Goal: Communication & Community: Answer question/provide support

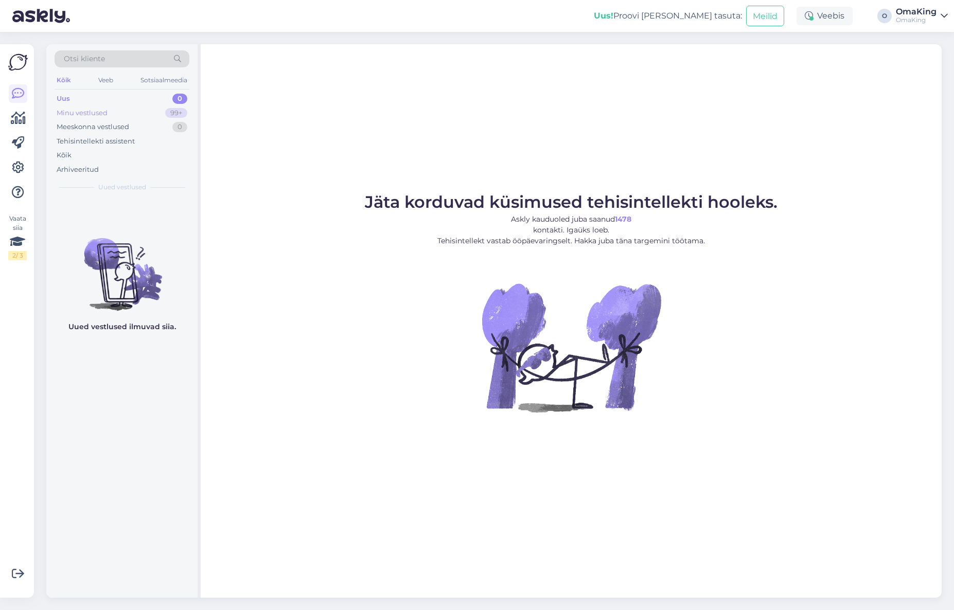
click at [94, 109] on font "Minu vestlused" at bounding box center [82, 113] width 51 height 8
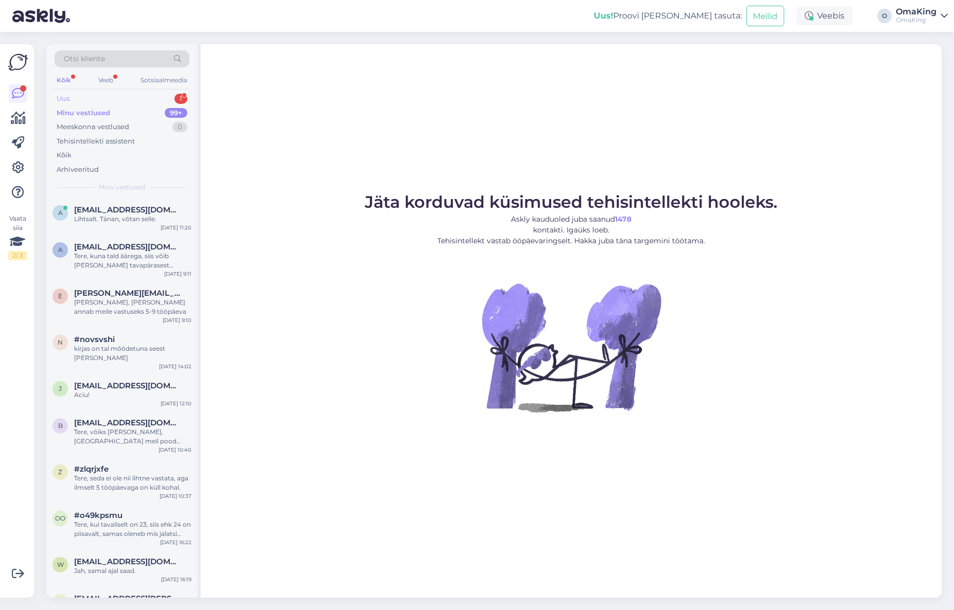
click at [62, 97] on font "Uus" at bounding box center [63, 98] width 13 height 8
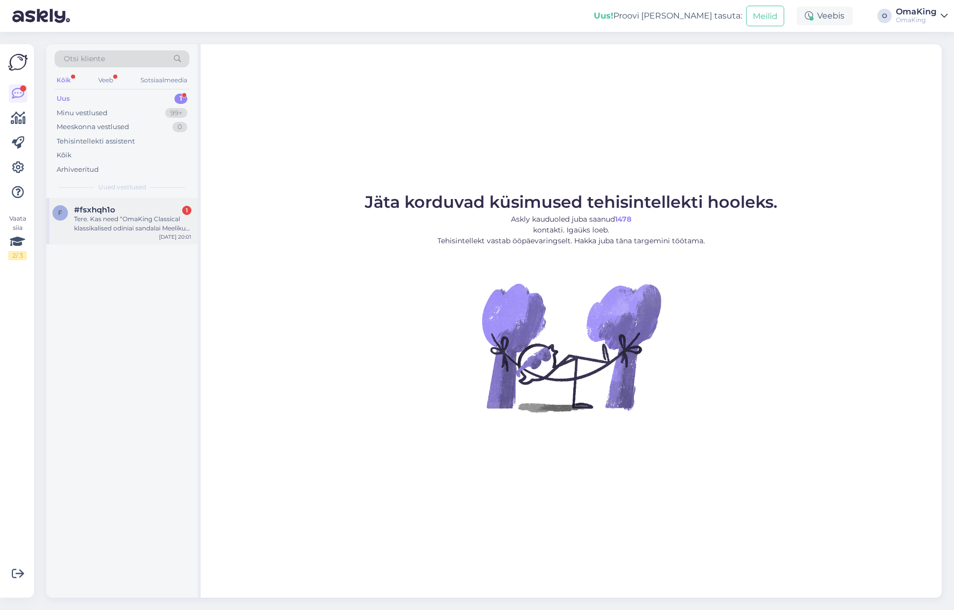
click at [74, 217] on div "f #fsxhqh1o 1 Tere. Kas need “OmaKing Classical klassikalised odiniai sandalai …" at bounding box center [121, 219] width 139 height 28
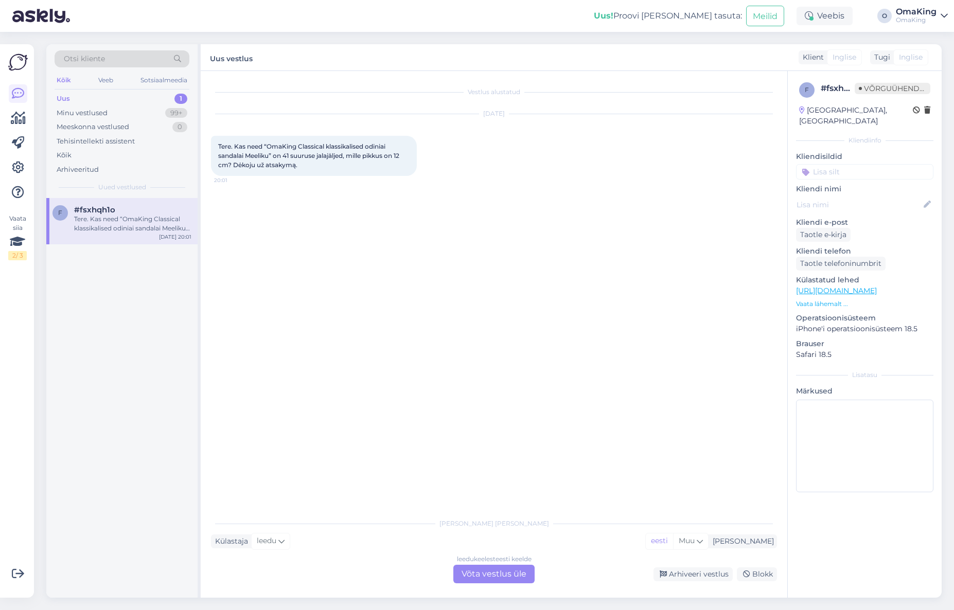
click at [482, 572] on font "Võta vestlus üle" at bounding box center [494, 574] width 65 height 10
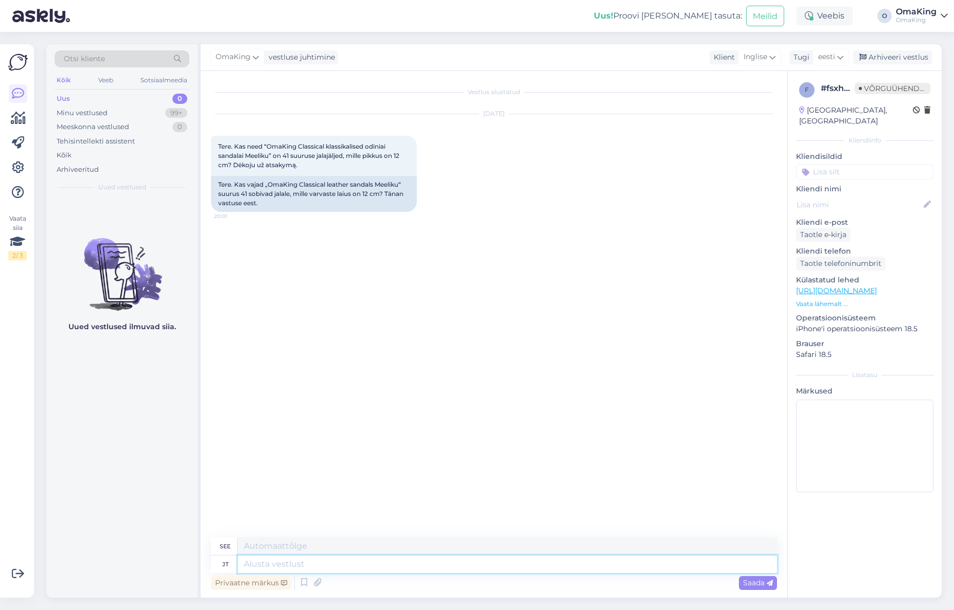
click at [345, 567] on textarea at bounding box center [507, 564] width 539 height 17
type textarea "Tere,"
type textarea "Sveiki,"
type textarea "Tere, Meeliku"
type textarea "Sveiki, Meliku"
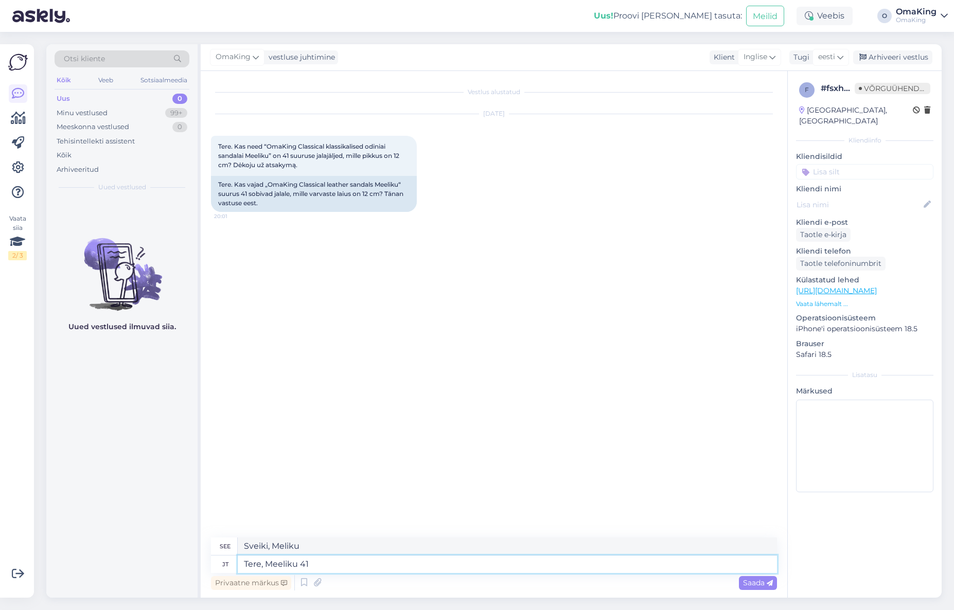
type textarea "Tere, Meeliku 41 o"
type textarea "Sveiki, Meeliku 41"
type textarea "Tere, Meeliku 41 on laiusega"
type textarea "Sveiki, Meeliku 41 yra platus"
type textarea "Tere, Meeliku 41 on laiusega pigem"
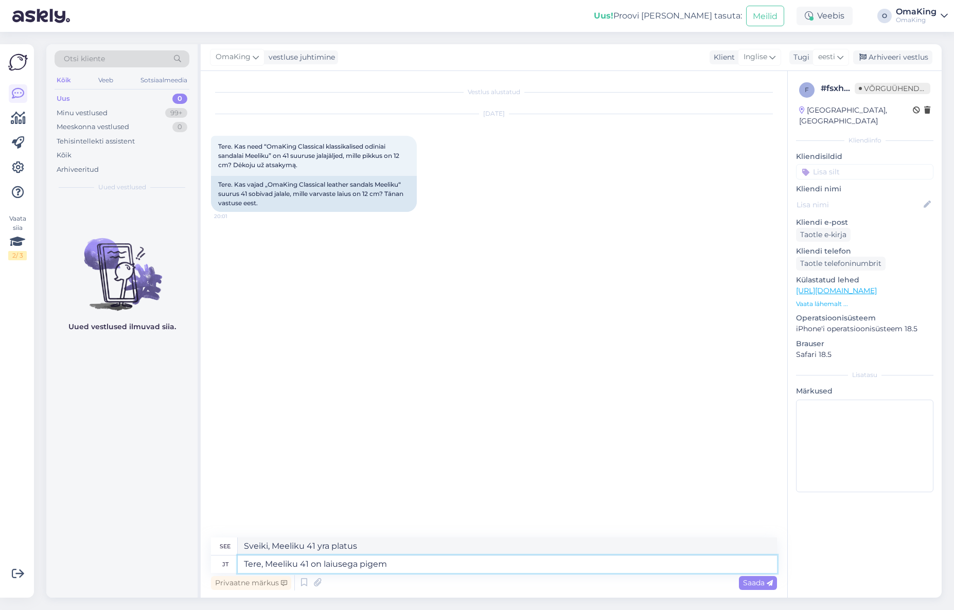
type textarea "Sveiki, „Meeliku 41“ labiau primena plotį."
type textarea "Tere, Meeliku 41 on laiusega pigem 10cm"
type textarea "Sveiki, Meeliku 41 yra daugiau kaip 10 cm pločio."
type textarea "Tere, Meeliku 41 on laiusega pigem 10cm või n"
type textarea "Sveiki, „Meeliku 41“ yra maždaug 10 cm pločio arba"
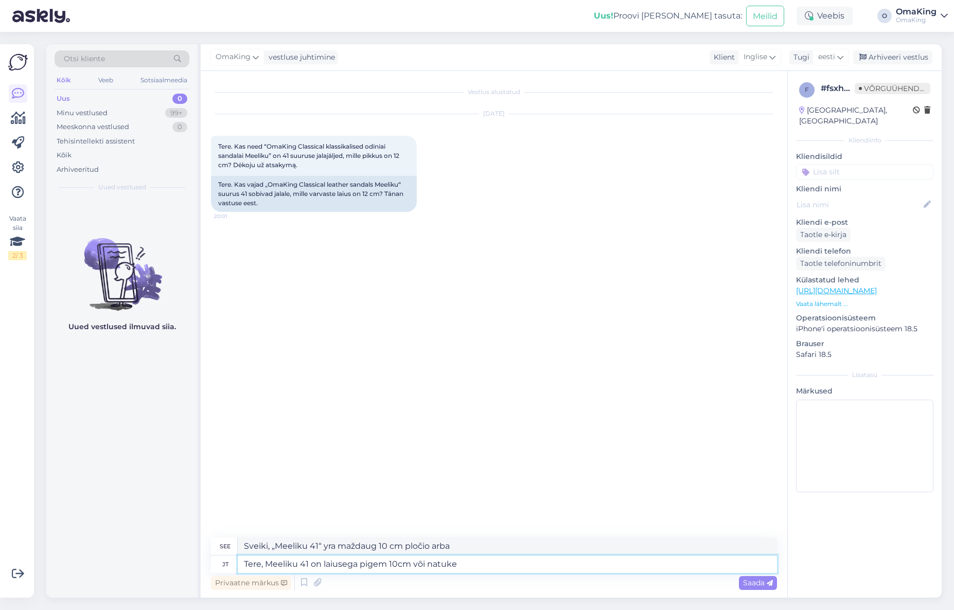
type textarea "Tere, Meeliku 41 on laiusega pigem 10cm või natuke"
type textarea "Sveiki, „Meeliku 41“ yra maždaug 10 cm pločio [PERSON_NAME] [PERSON_NAME]."
type textarea "Tere, Meeliku 41 on laiusega pigem 10cm või natuke rohkem."
type textarea "Sveiki, „Meeliku 41“ yra maždaug 10 cm pločio [PERSON_NAME] [PERSON_NAME] daugi…"
type textarea "Tere, Meeliku 41 on laiusega pigem 10cm või natuke rohkem."
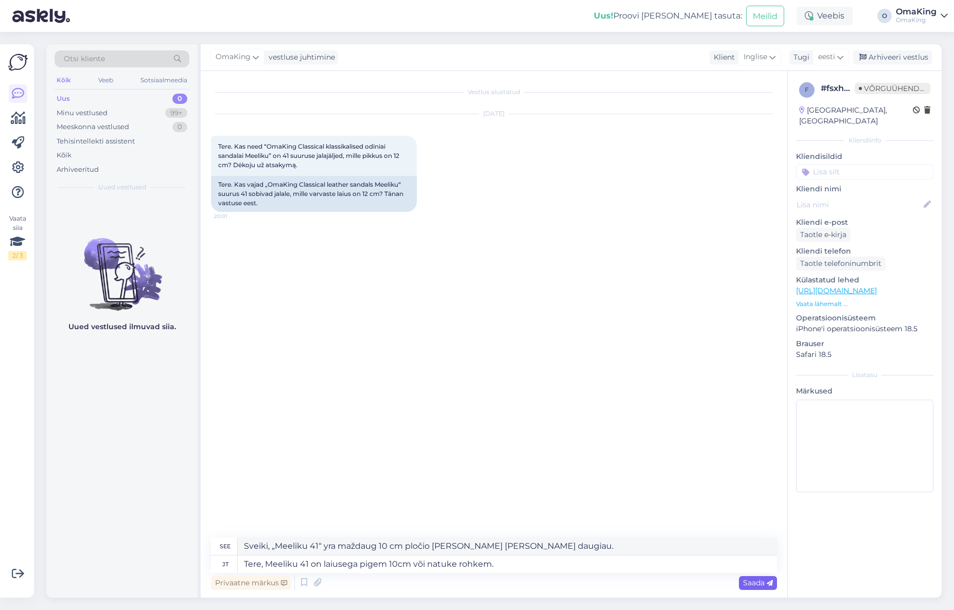
click at [745, 576] on div "Saada" at bounding box center [758, 583] width 38 height 14
